Goal: Information Seeking & Learning: Learn about a topic

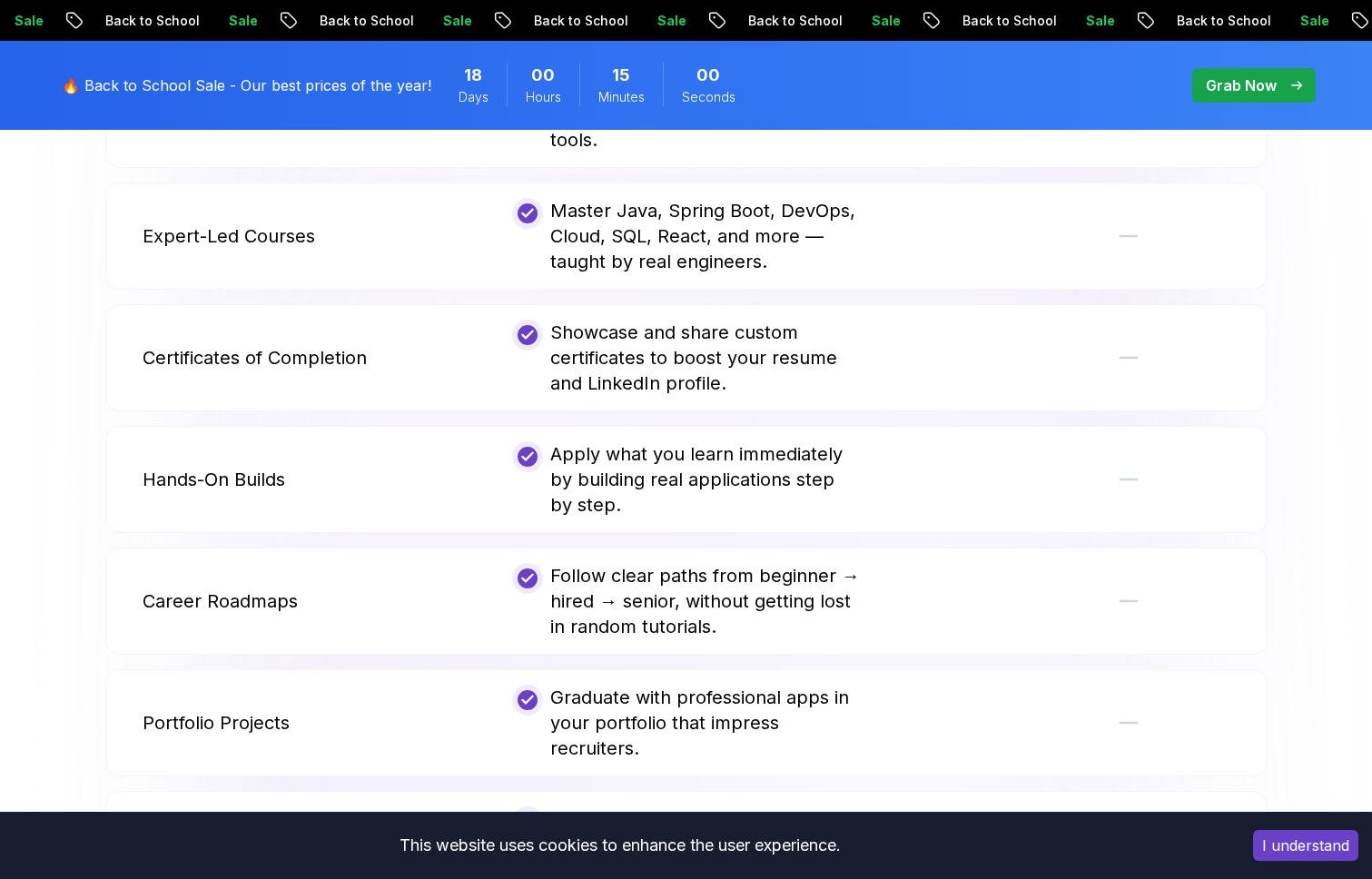
scroll to position [4361, 0]
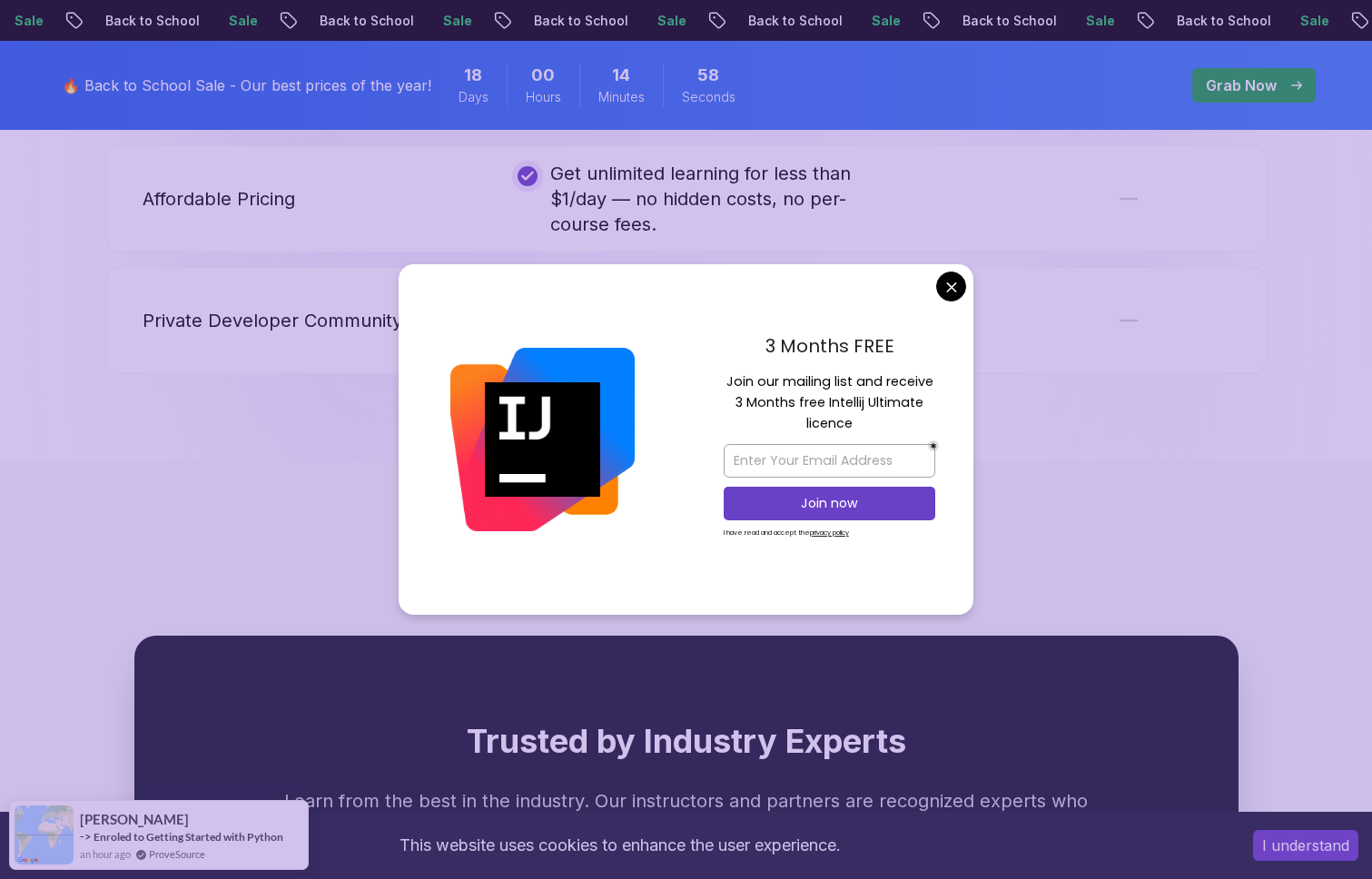
drag, startPoint x: 947, startPoint y: 288, endPoint x: 922, endPoint y: 321, distance: 41.4
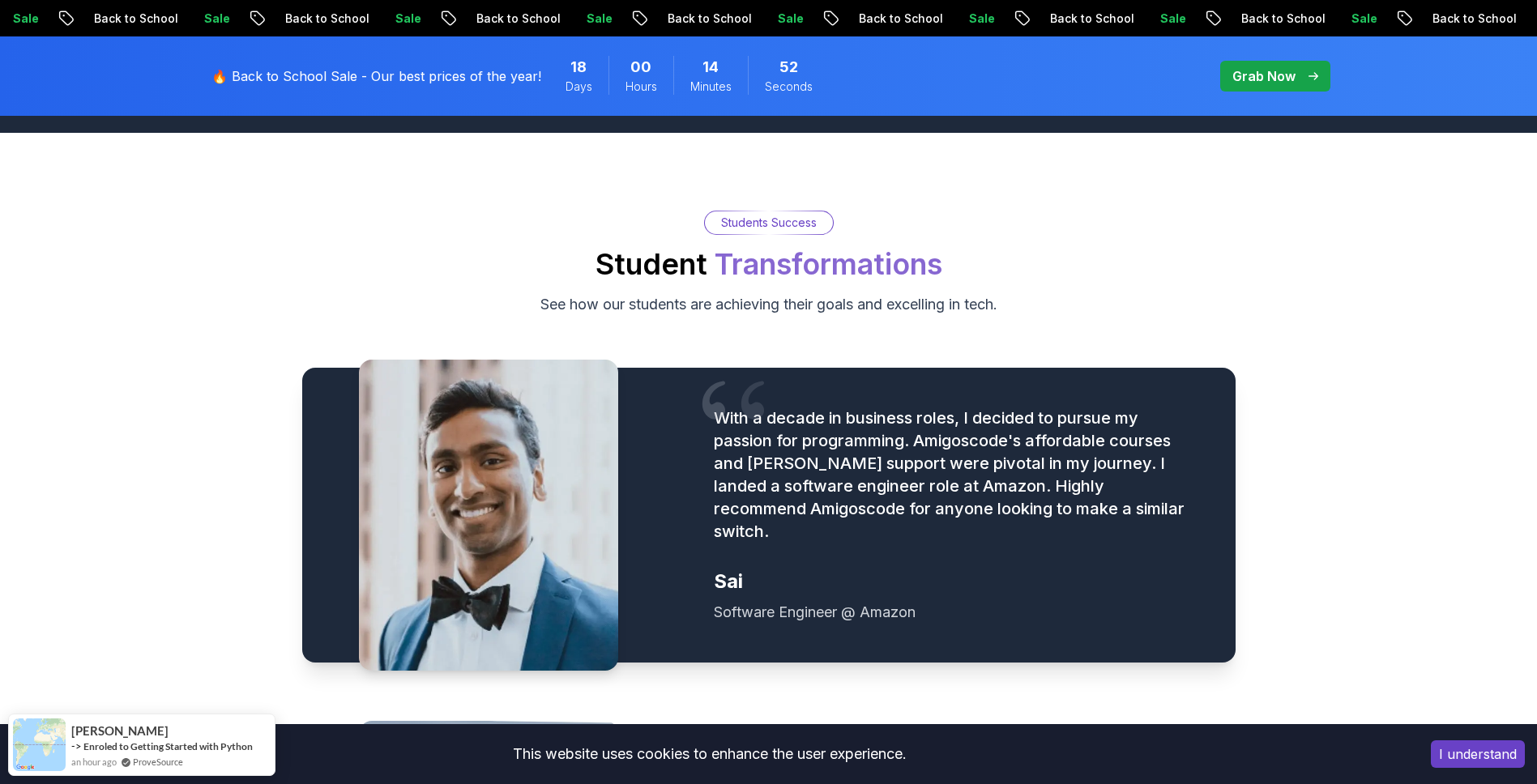
scroll to position [0, 0]
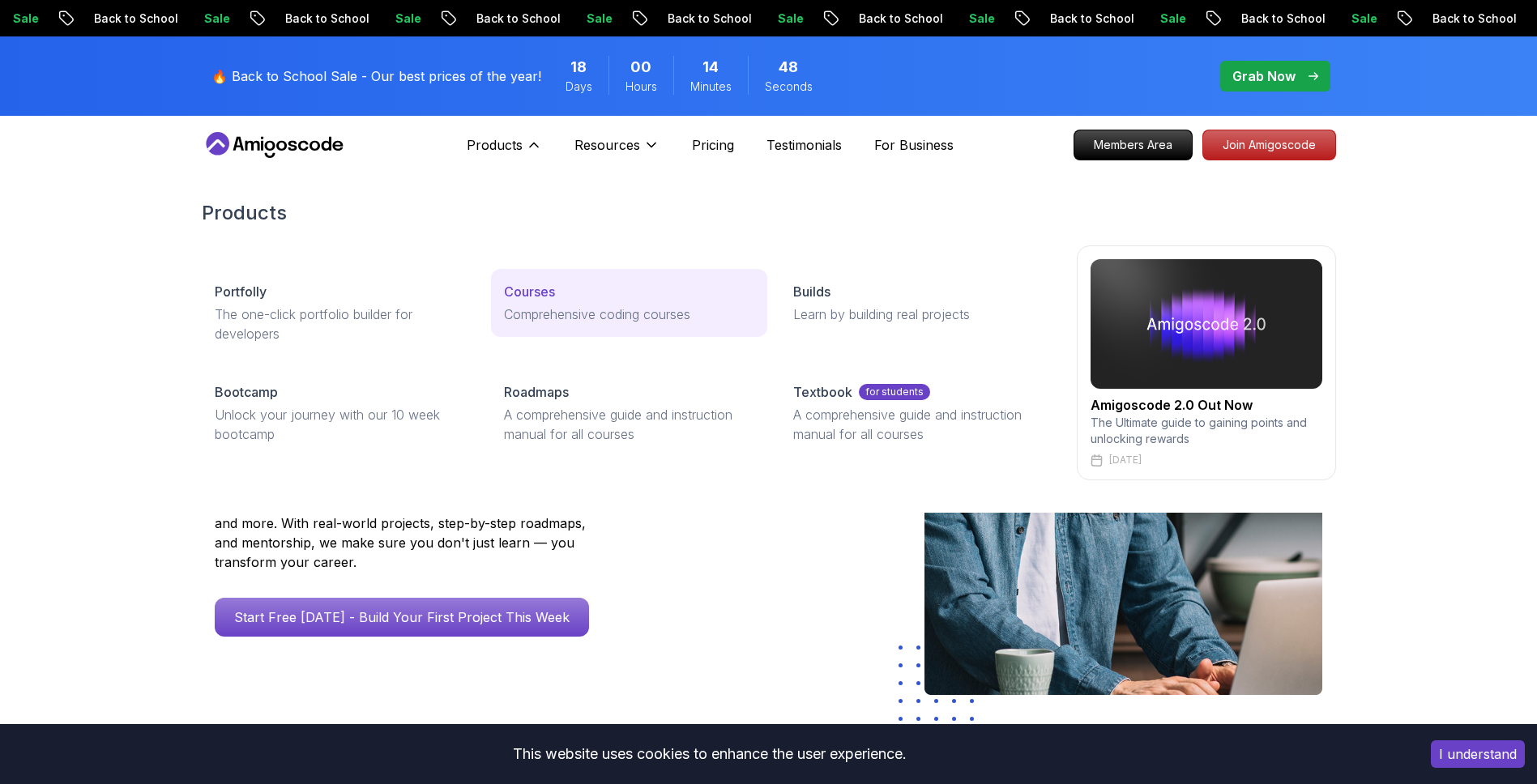
click at [526, 287] on p "Courses" at bounding box center [530, 291] width 51 height 20
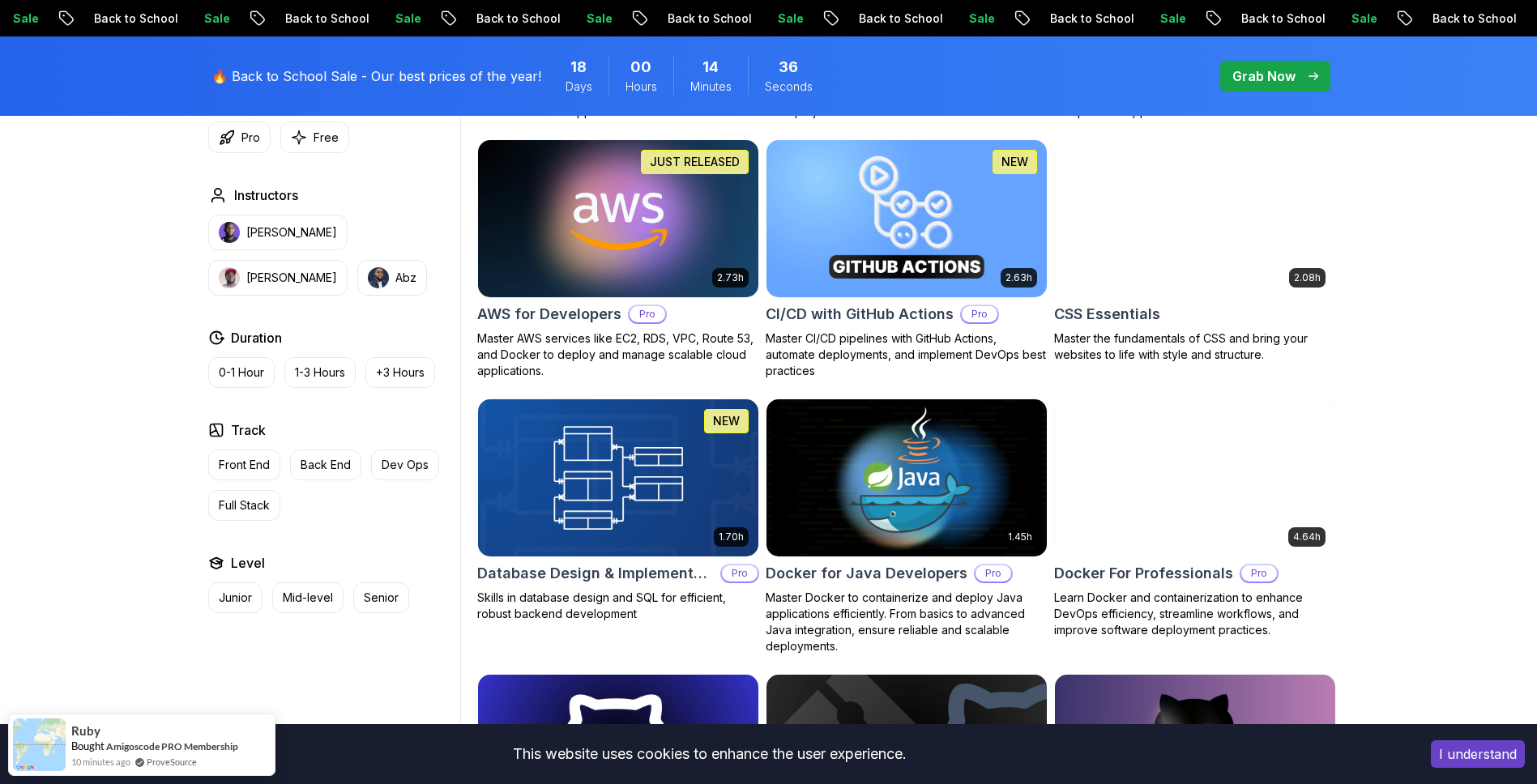
scroll to position [1264, 0]
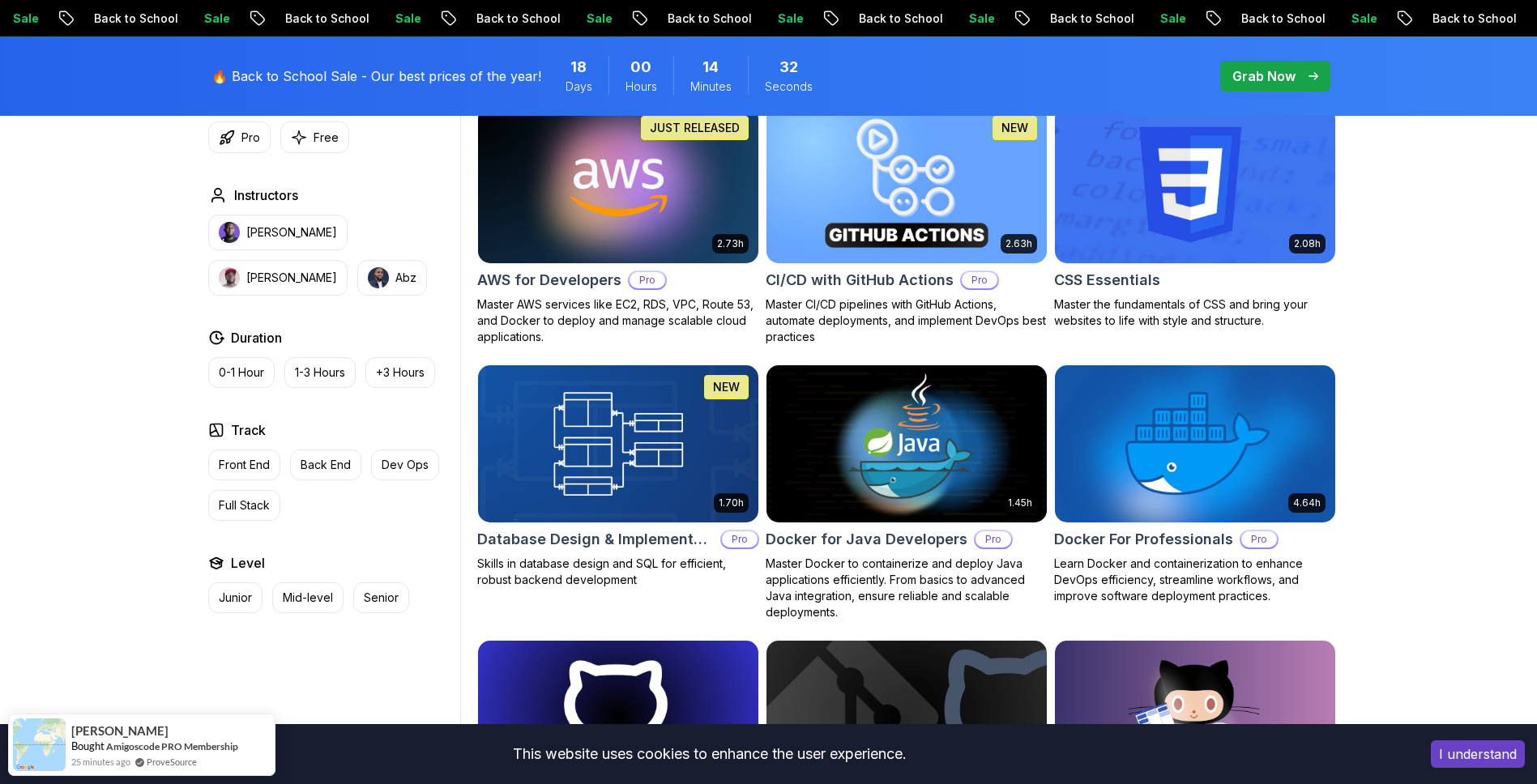
click at [863, 285] on h2 "CI/CD with GitHub Actions" at bounding box center [860, 281] width 188 height 23
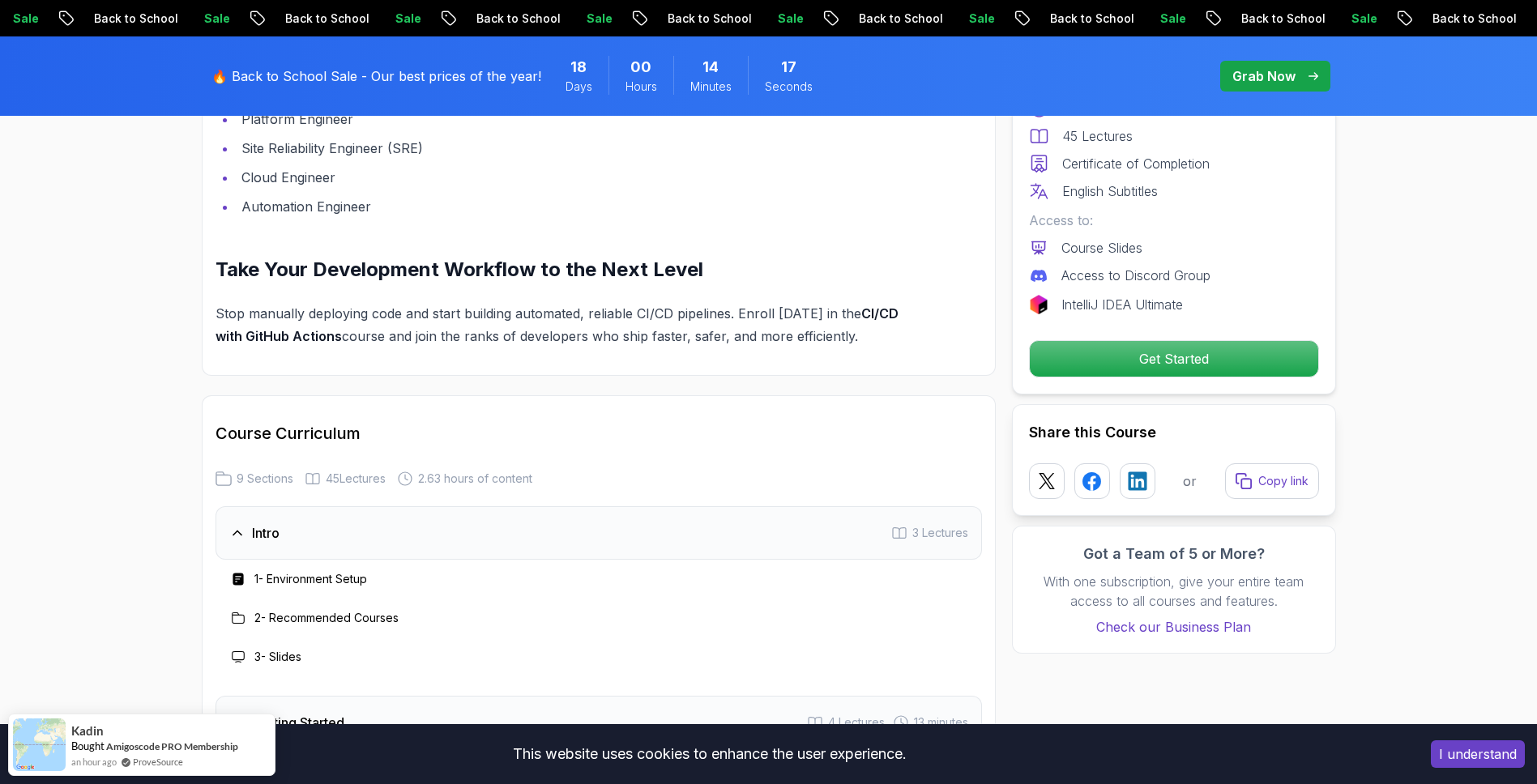
scroll to position [2431, 0]
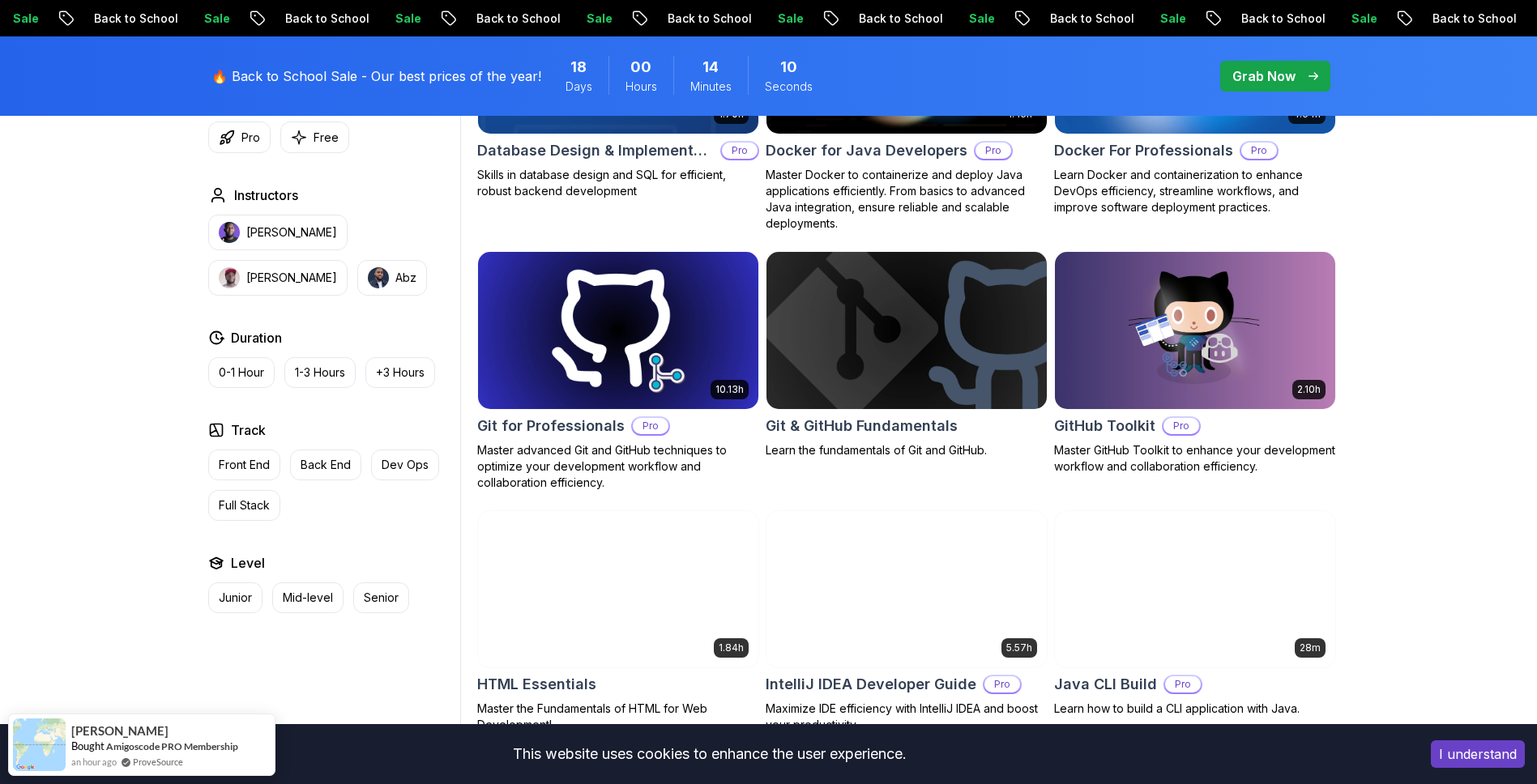
scroll to position [1750, 0]
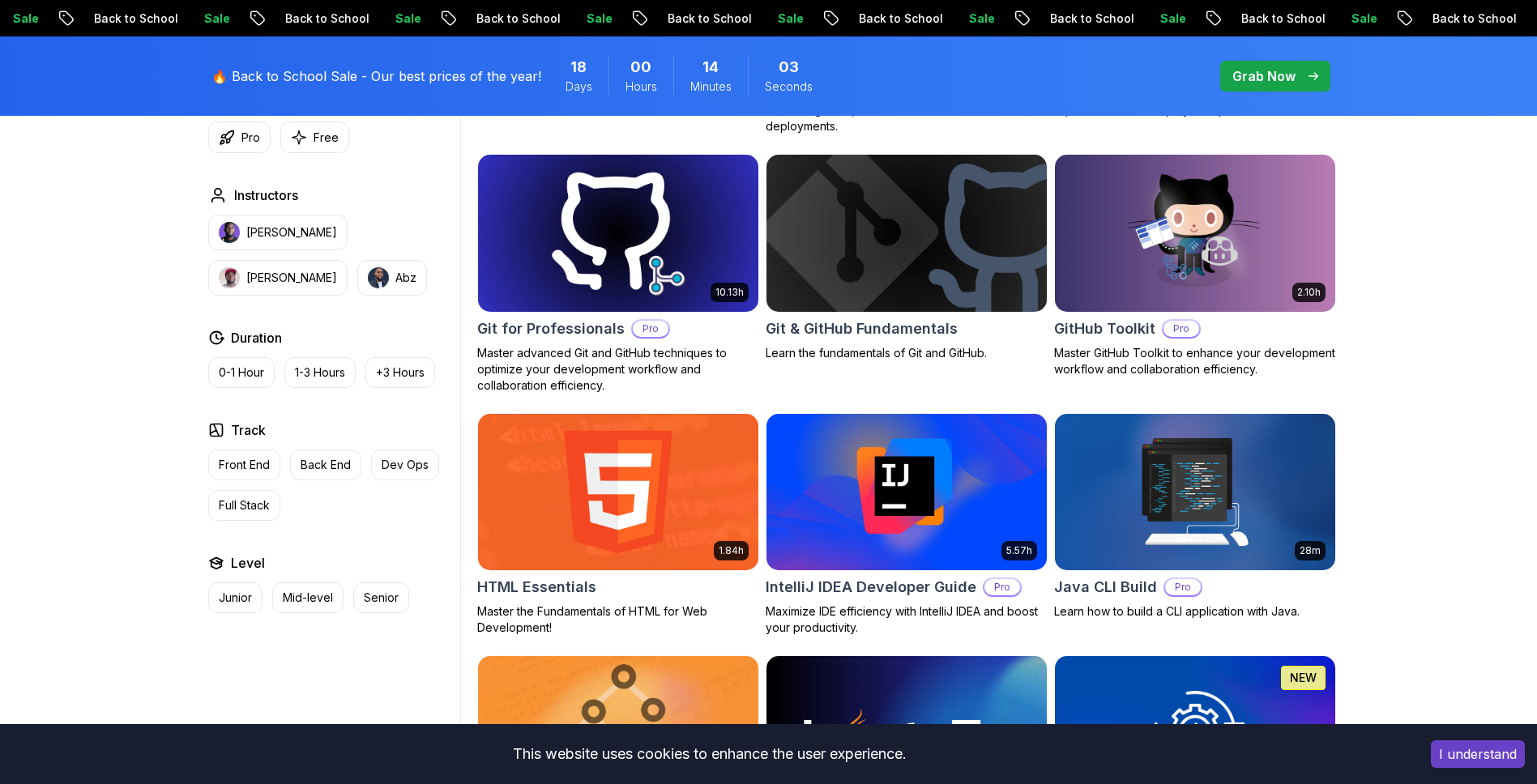
click at [640, 278] on img at bounding box center [617, 233] width 294 height 164
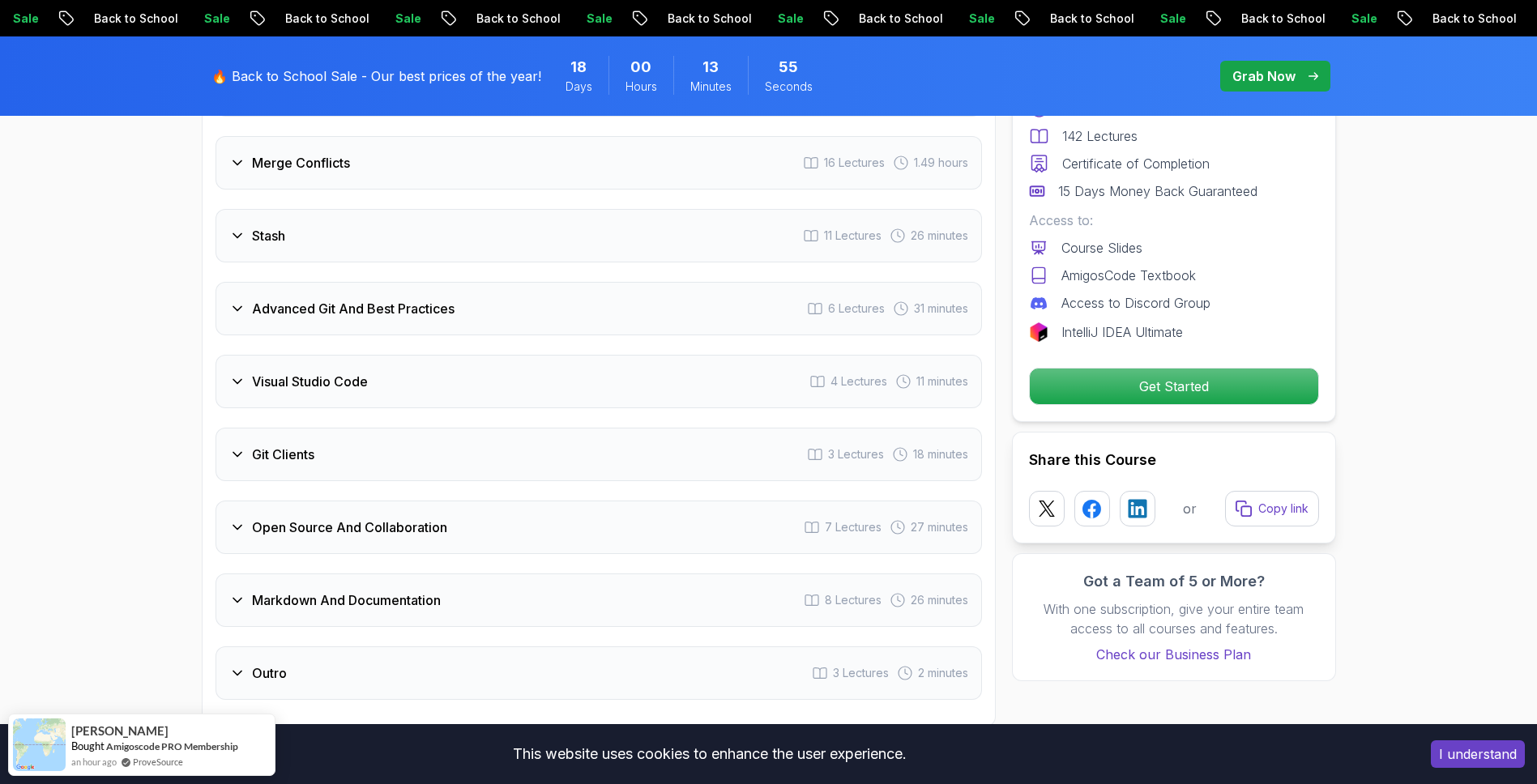
scroll to position [3695, 0]
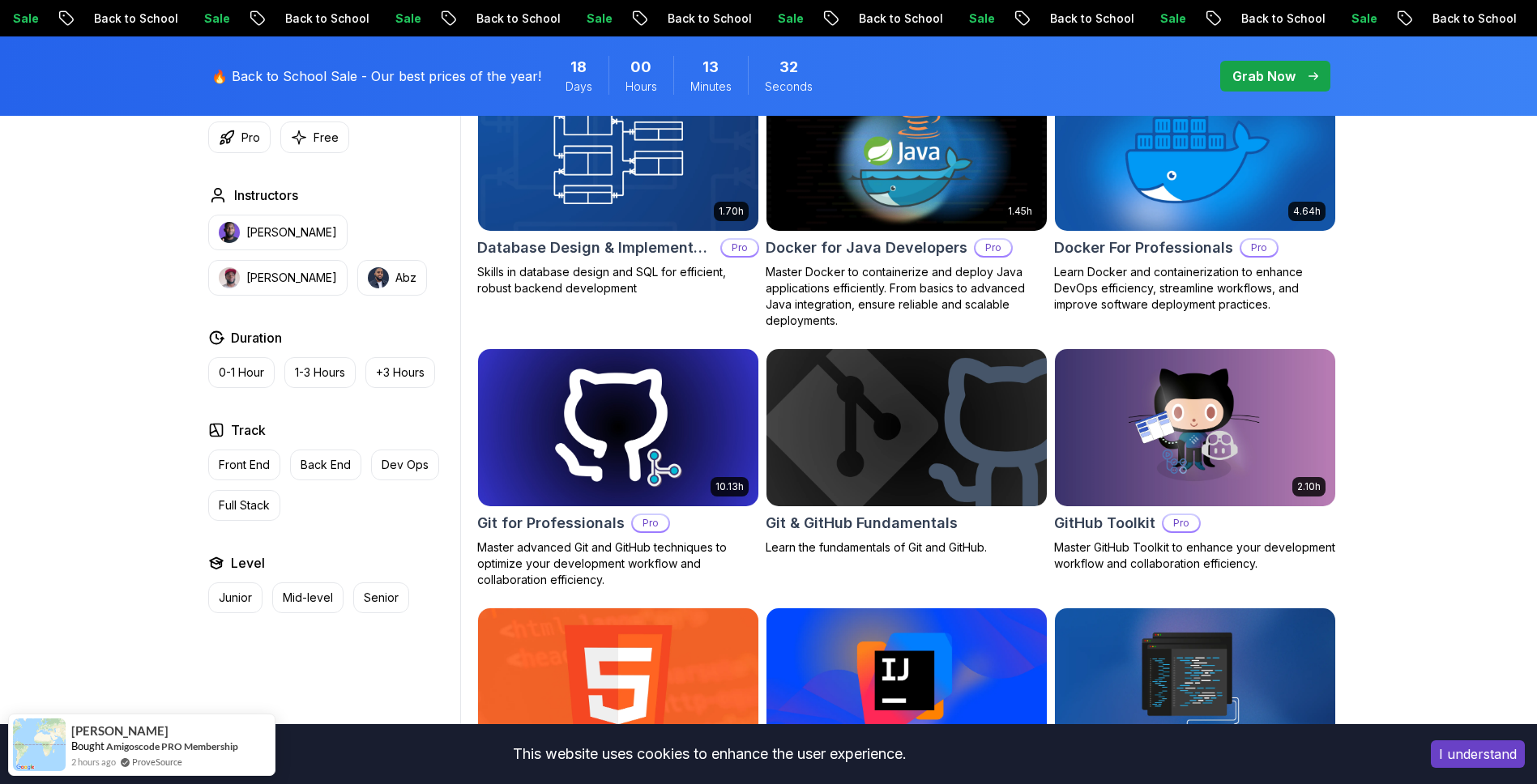
scroll to position [1459, 0]
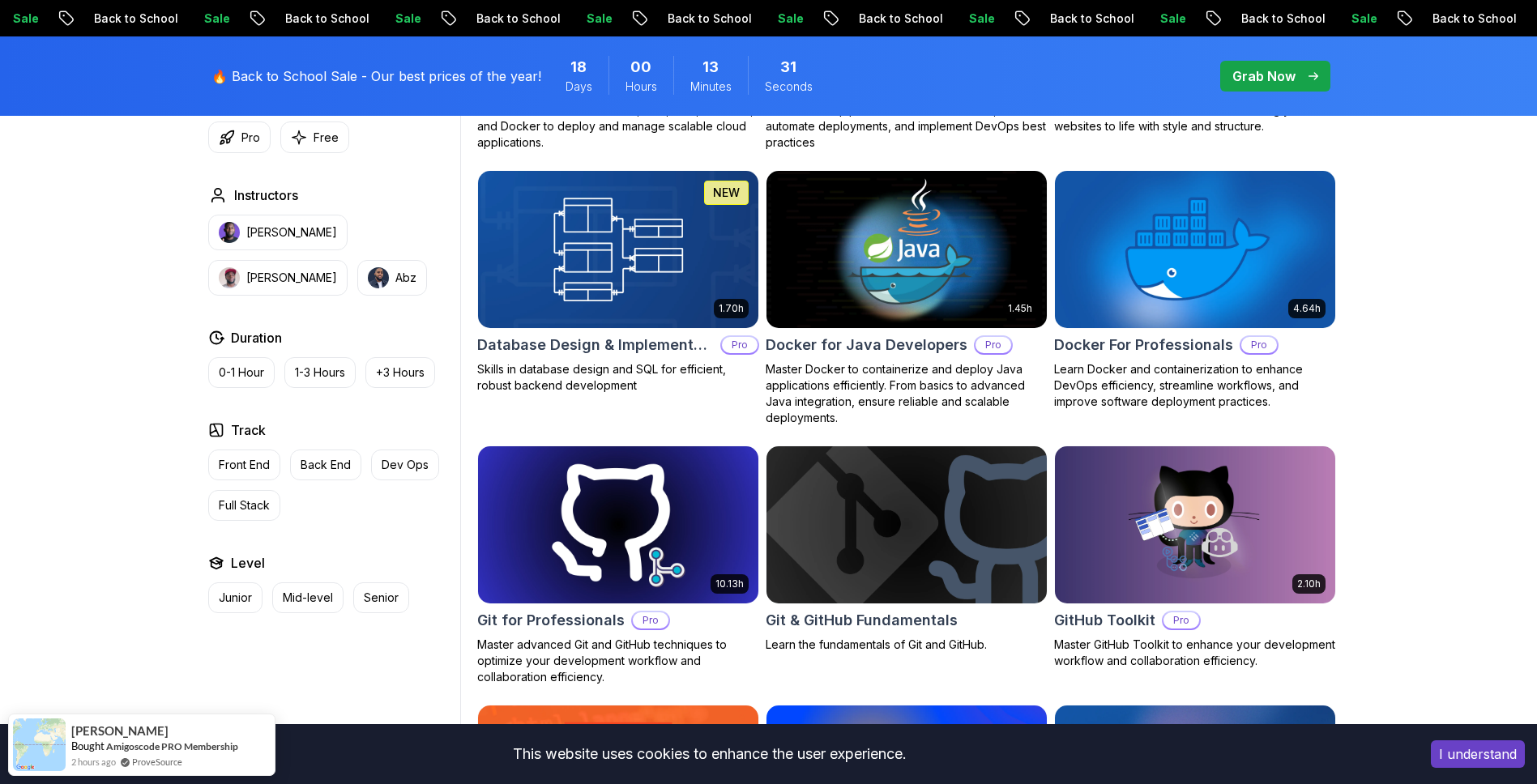
click at [590, 534] on img at bounding box center [617, 525] width 294 height 164
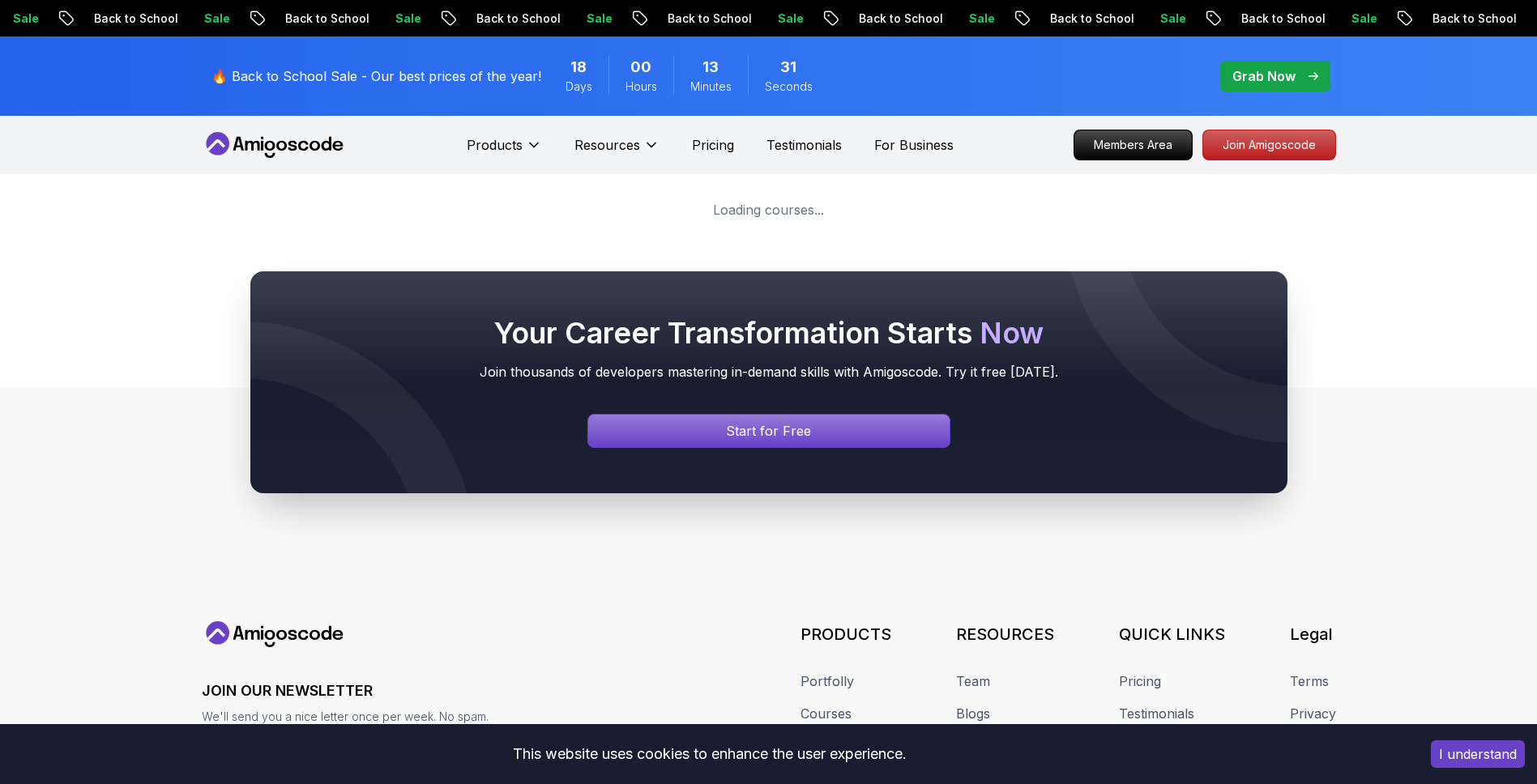
drag, startPoint x: 590, startPoint y: 534, endPoint x: 639, endPoint y: 638, distance: 115.0
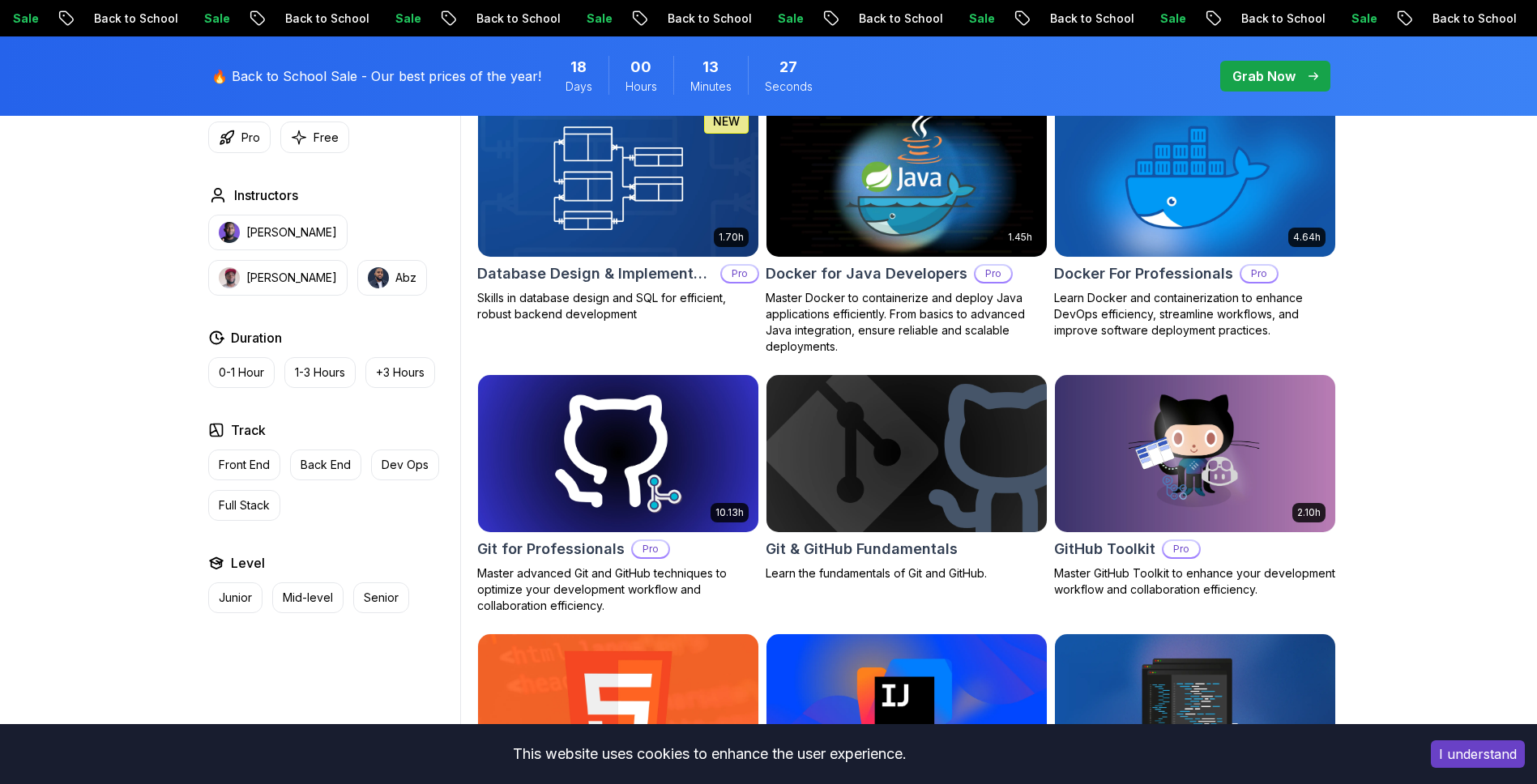
scroll to position [1653, 0]
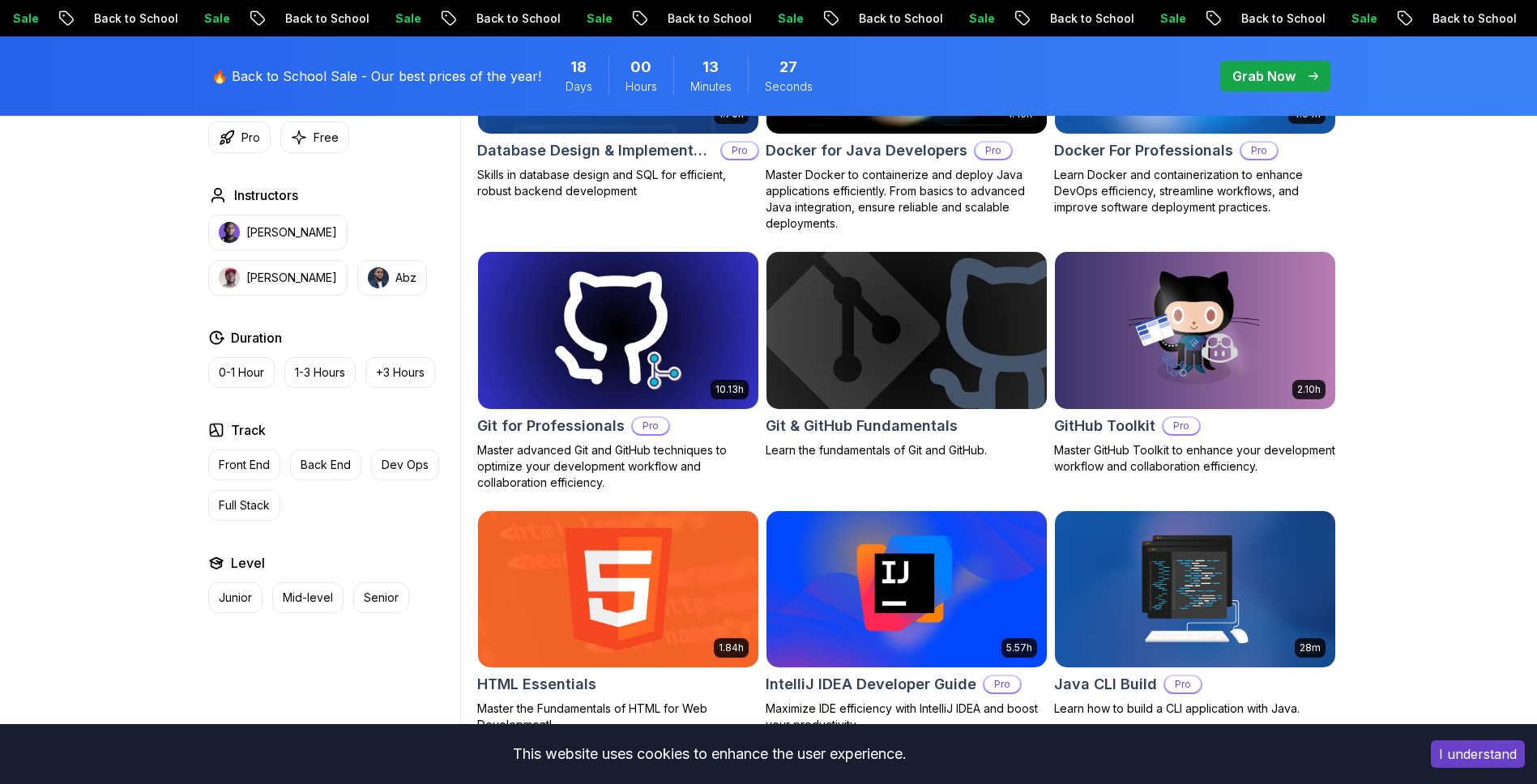
click at [895, 323] on img at bounding box center [906, 330] width 294 height 164
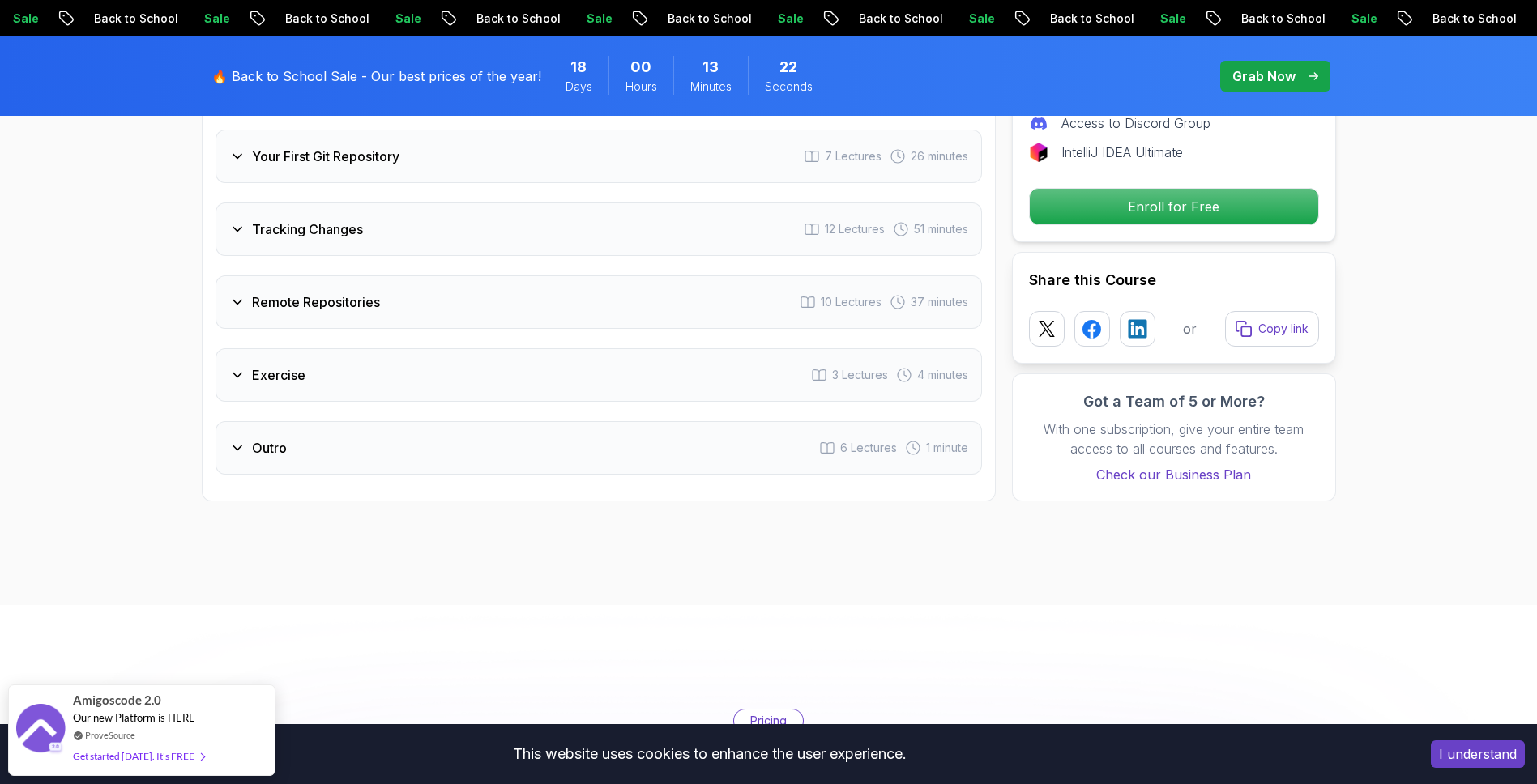
scroll to position [2529, 0]
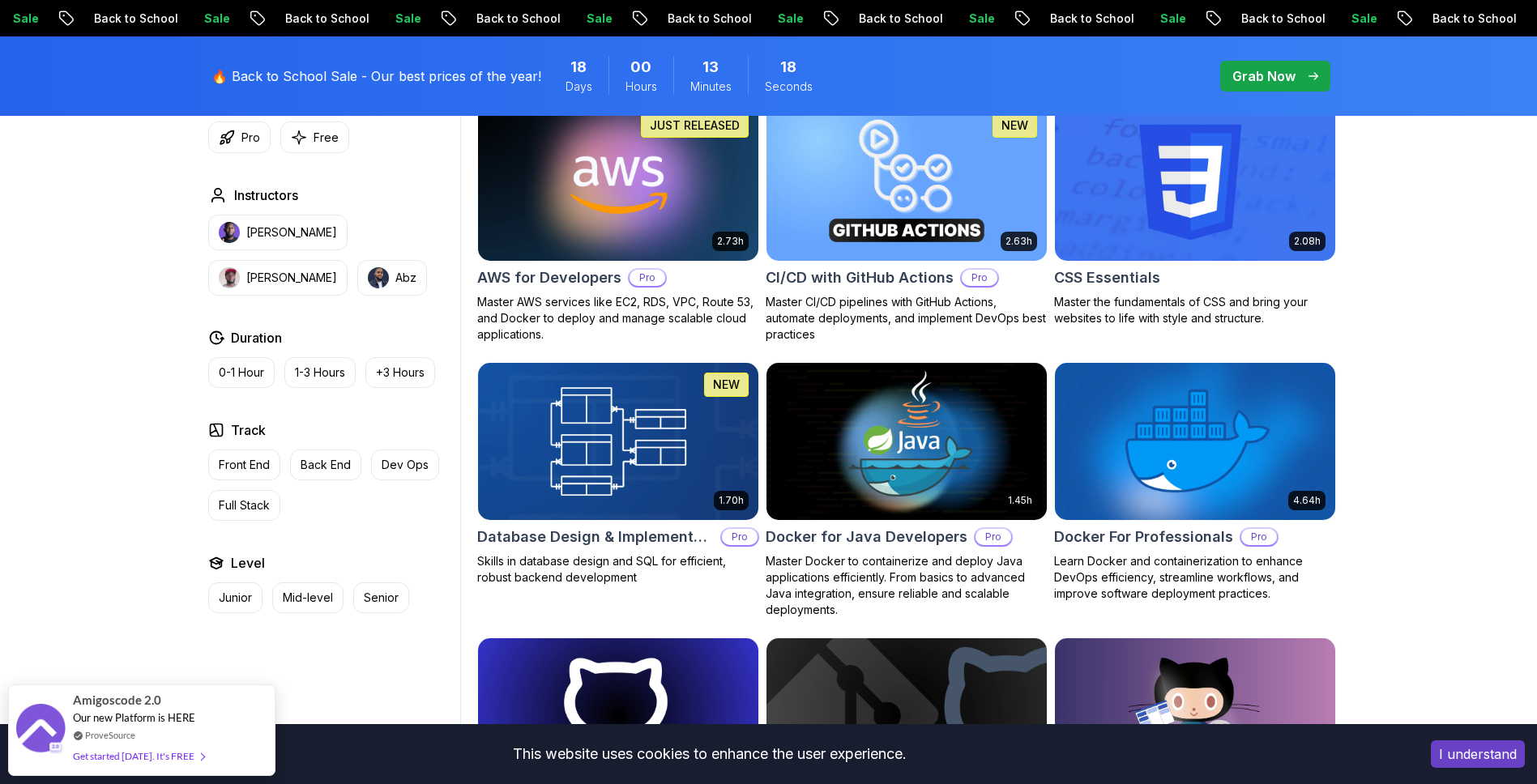
scroll to position [1264, 0]
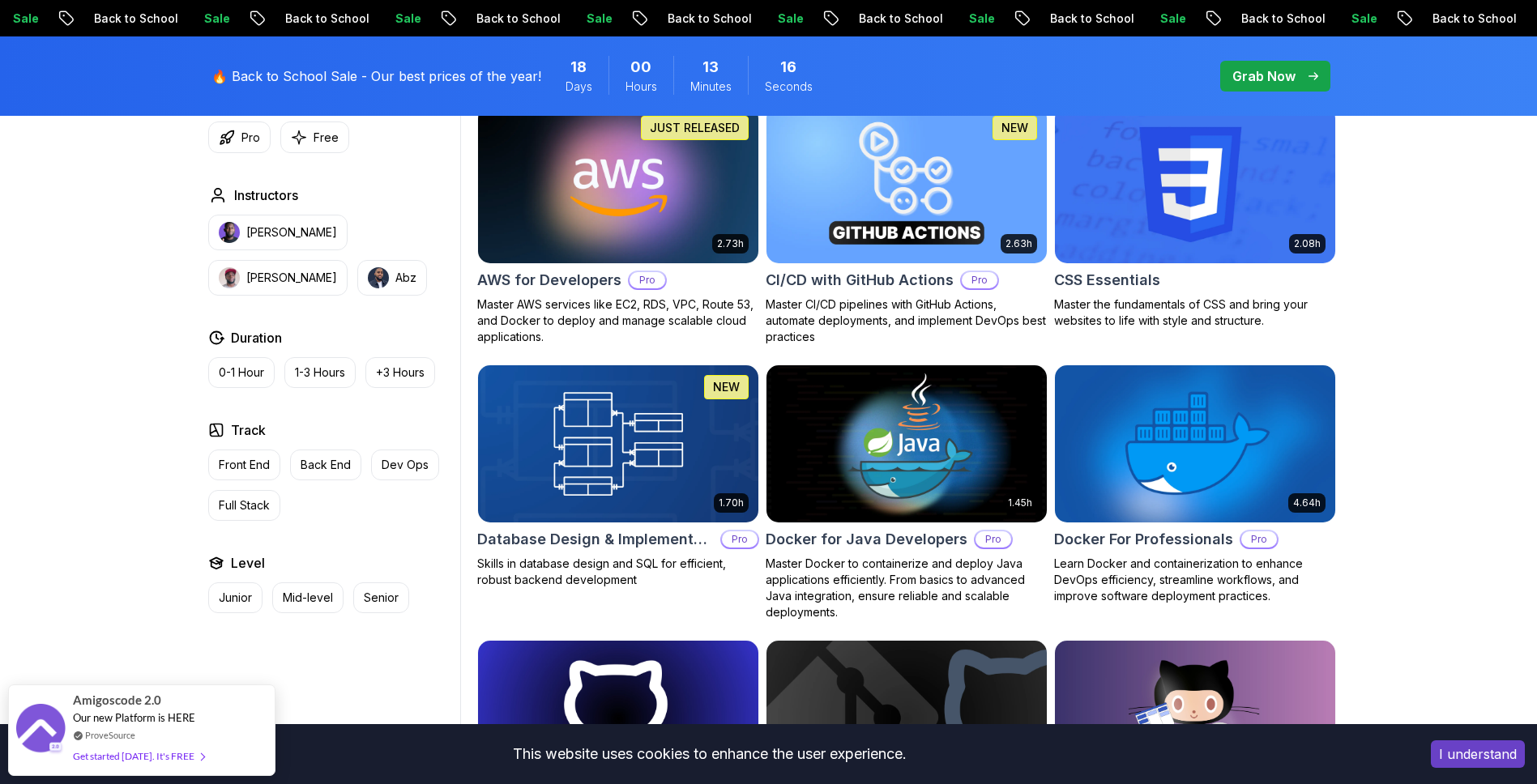
click at [406, 355] on div "Duration 0-1 Hour 1-3 Hours +3 Hours" at bounding box center [331, 358] width 245 height 60
click at [408, 383] on button "+3 Hours" at bounding box center [400, 373] width 70 height 31
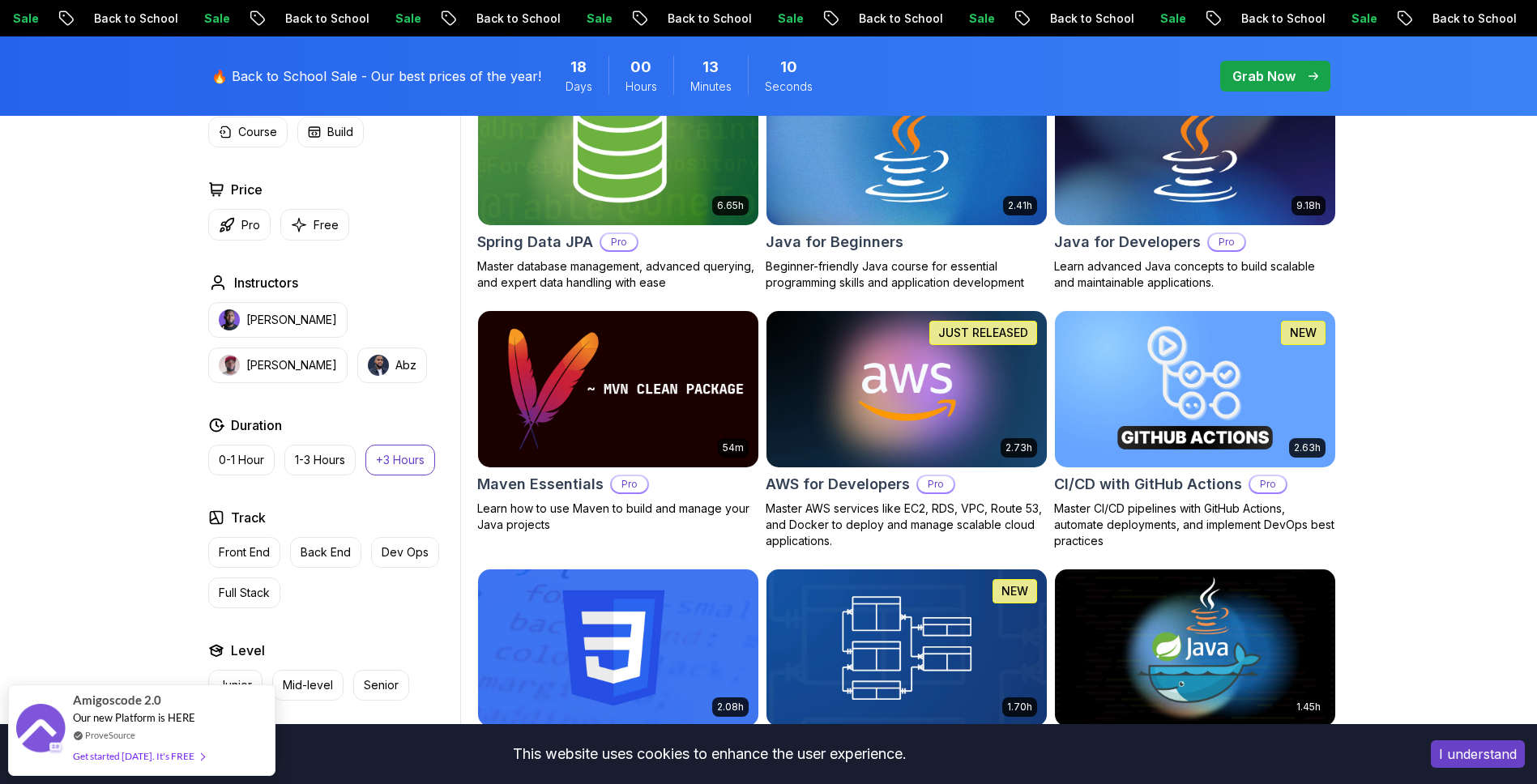
scroll to position [584, 0]
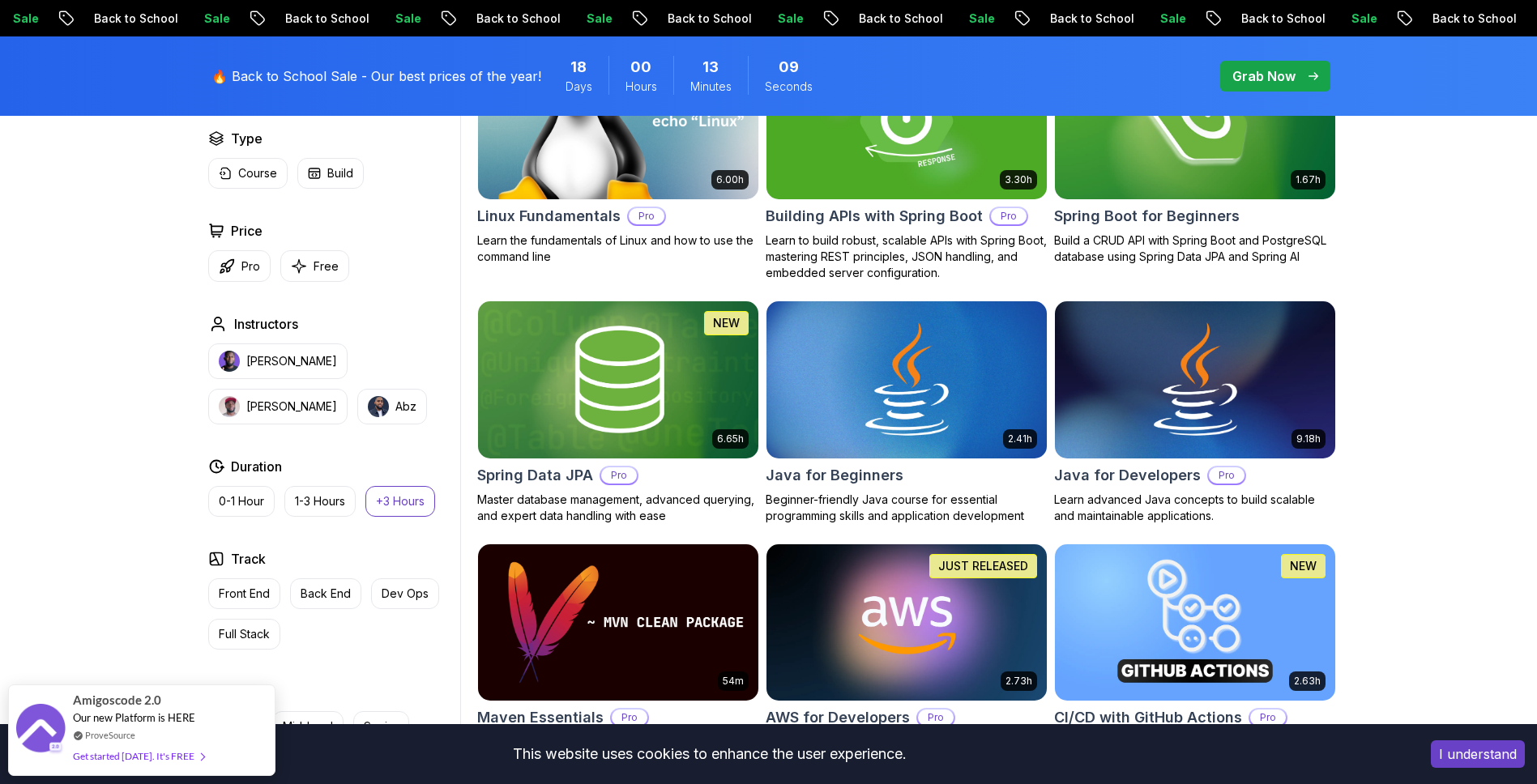
click at [553, 177] on img at bounding box center [617, 120] width 294 height 164
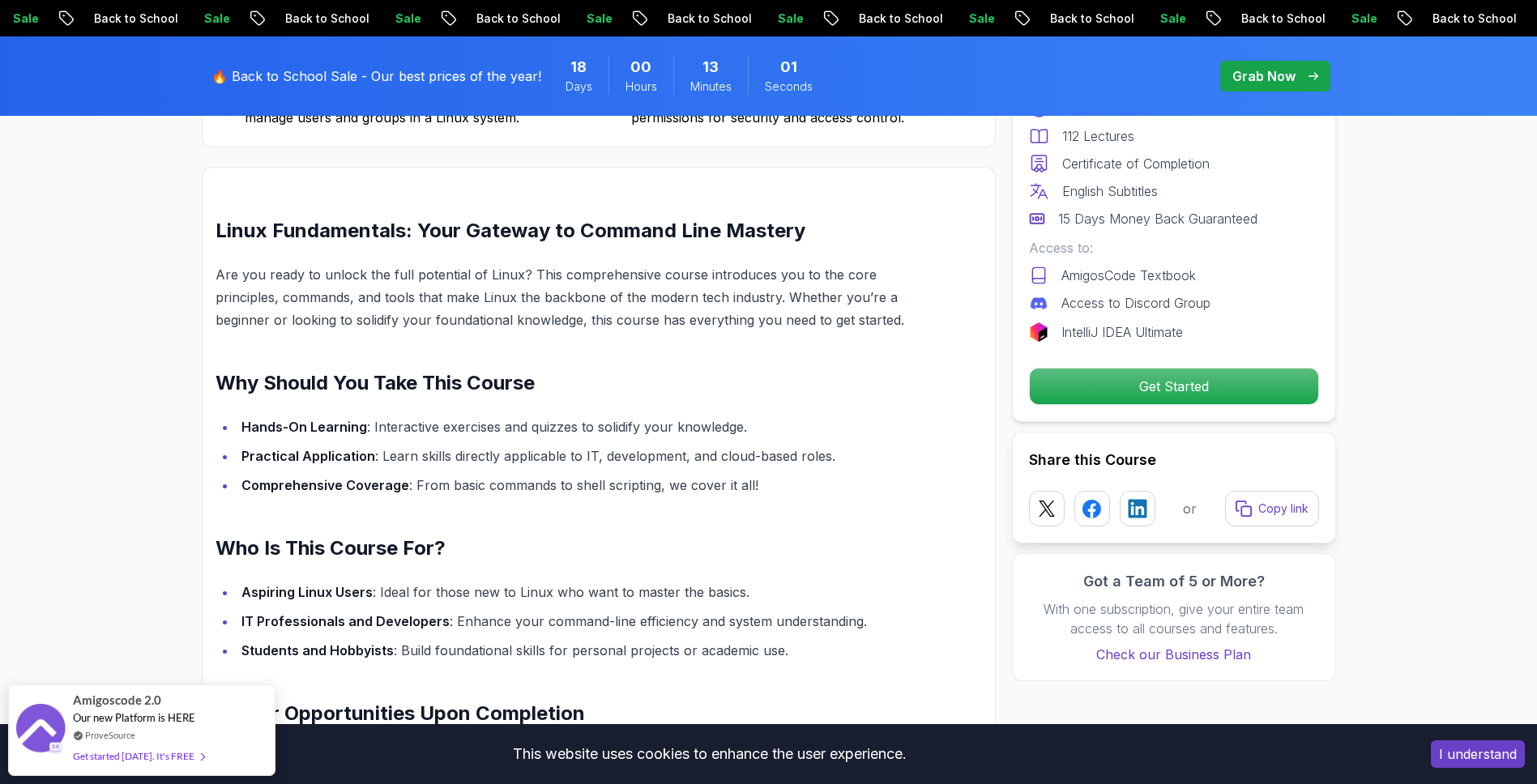
scroll to position [875, 0]
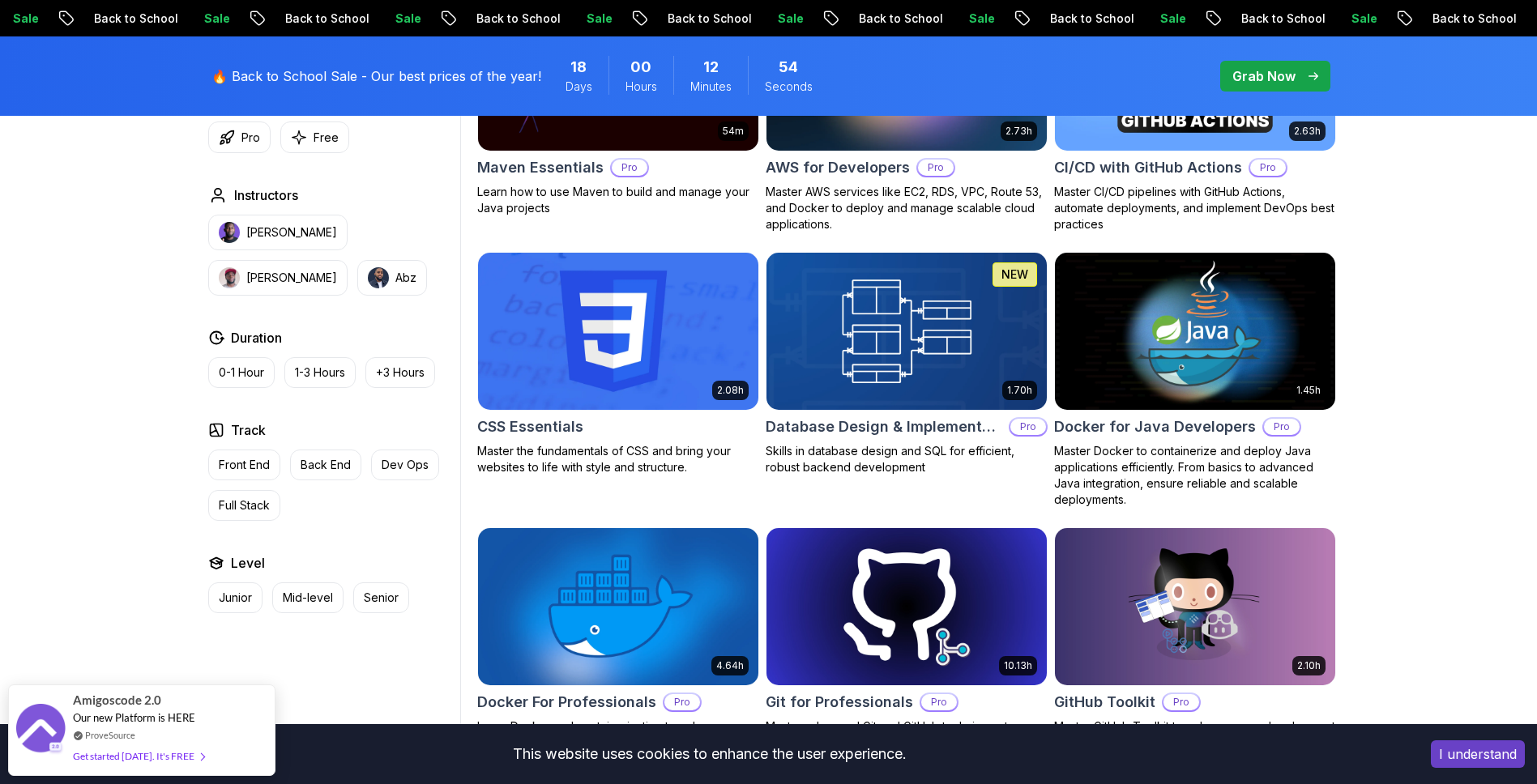
scroll to position [1264, 0]
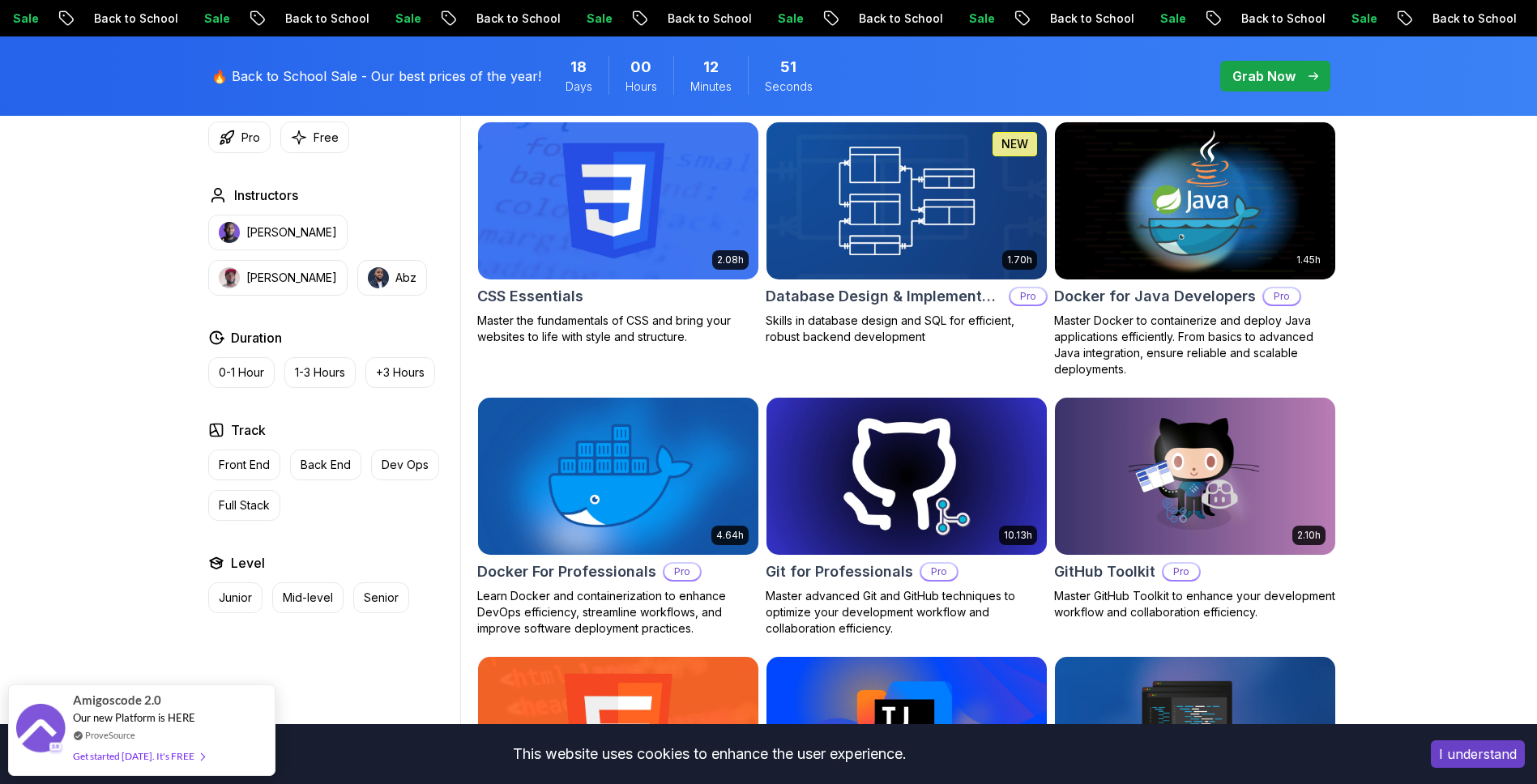
click at [846, 256] on img at bounding box center [906, 200] width 294 height 164
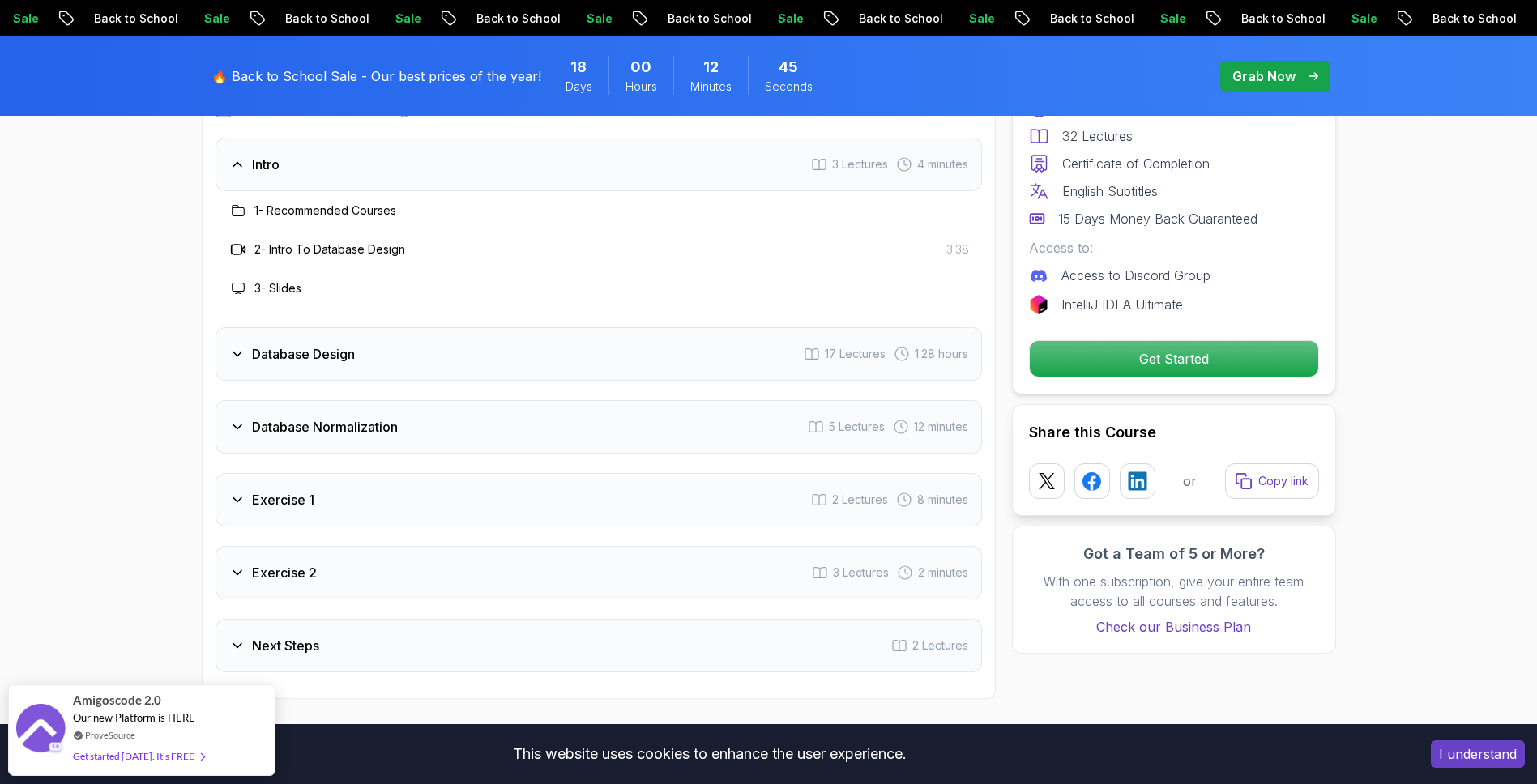
scroll to position [3015, 0]
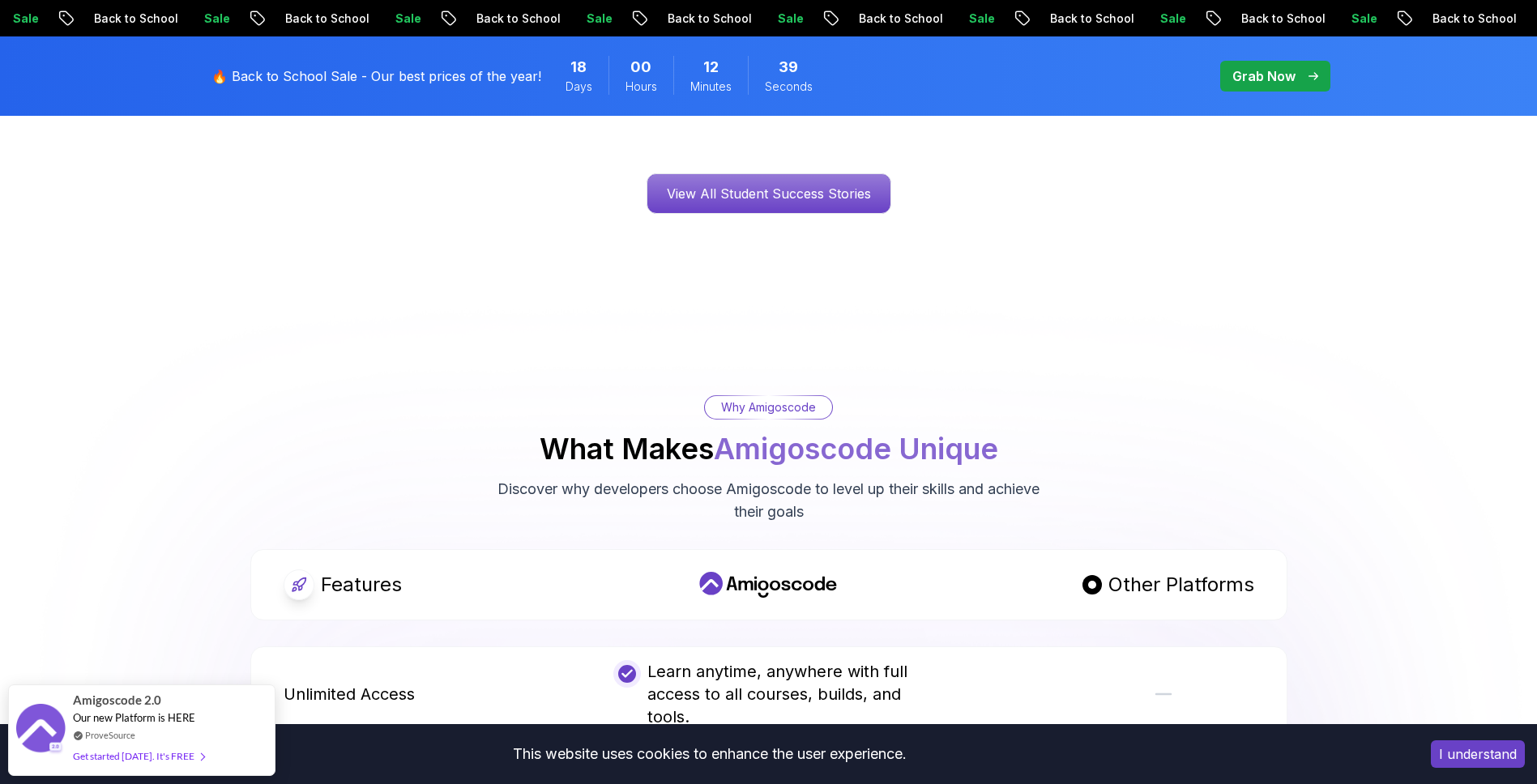
scroll to position [2722, 0]
